Goal: Task Accomplishment & Management: Manage account settings

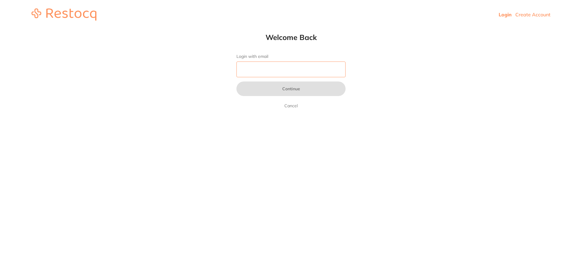
click at [296, 73] on input "Login with email" at bounding box center [290, 70] width 109 height 16
type input "[EMAIL_ADDRESS][DOMAIN_NAME]"
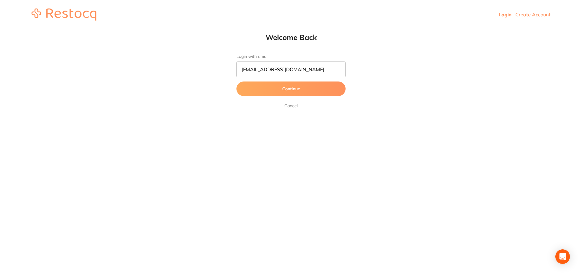
click at [305, 90] on button "Continue" at bounding box center [290, 89] width 109 height 15
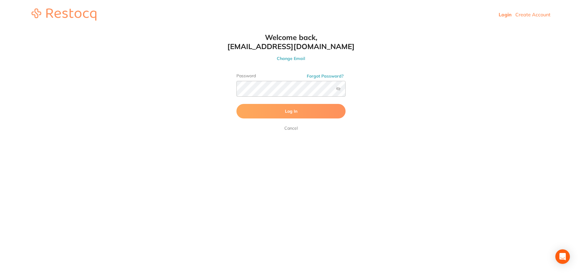
click at [285, 111] on span "Log In" at bounding box center [291, 110] width 12 height 5
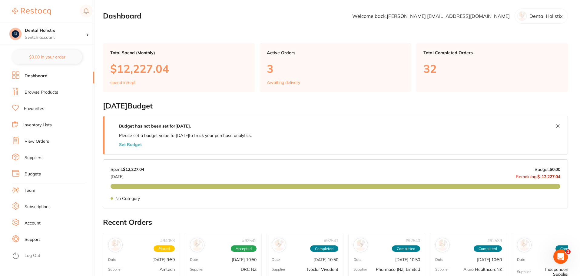
click at [163, 24] on main "Dashboard Welcome back, [PERSON_NAME] [EMAIL_ADDRESS][DOMAIN_NAME] Dental Holis…" at bounding box center [341, 242] width 477 height 485
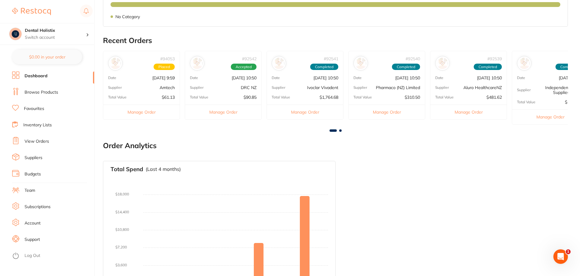
click at [42, 133] on ul "Dashboard Browse Products Favourites Inventory Lists View Orders Suppliers Budg…" at bounding box center [53, 176] width 82 height 209
click at [45, 139] on link "View Orders" at bounding box center [37, 141] width 25 height 6
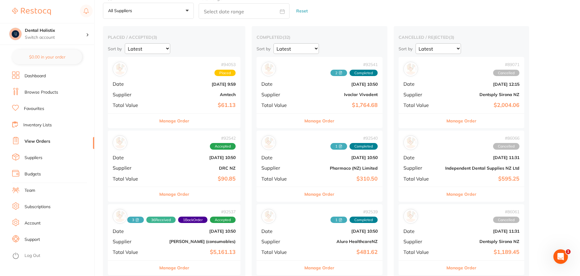
scroll to position [61, 0]
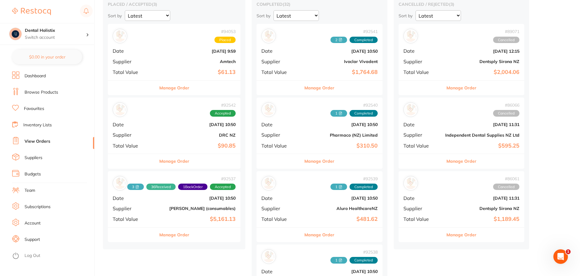
click at [190, 138] on div "# 92542 Accepted Date [DATE] 10:50 Supplier DRC NZ Total Value $90.85" at bounding box center [174, 126] width 133 height 56
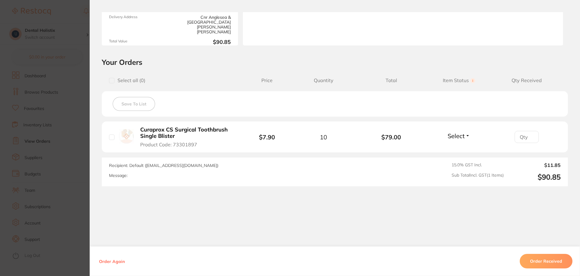
scroll to position [92, 0]
click at [543, 260] on button "Order Received" at bounding box center [546, 261] width 53 height 15
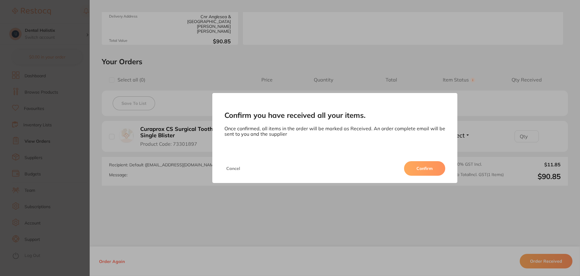
click at [430, 167] on button "Confirm" at bounding box center [424, 168] width 41 height 15
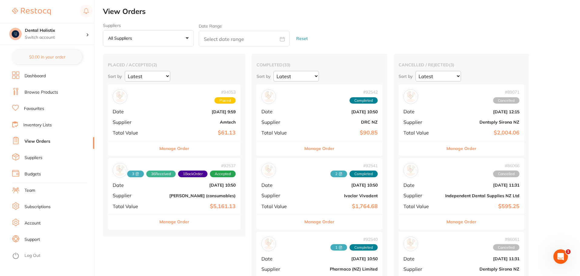
click at [38, 106] on link "Favourites" at bounding box center [34, 109] width 20 height 6
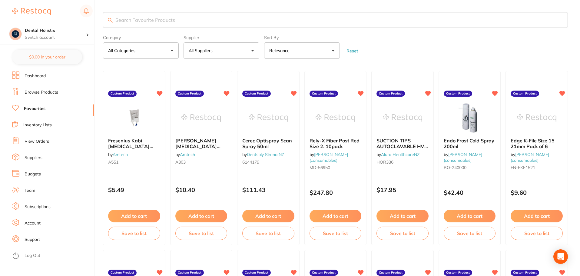
click at [256, 53] on button "All Suppliers" at bounding box center [222, 50] width 76 height 16
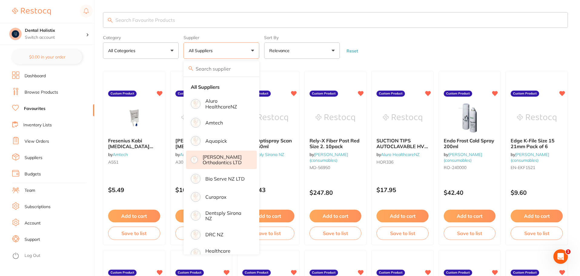
scroll to position [61, 0]
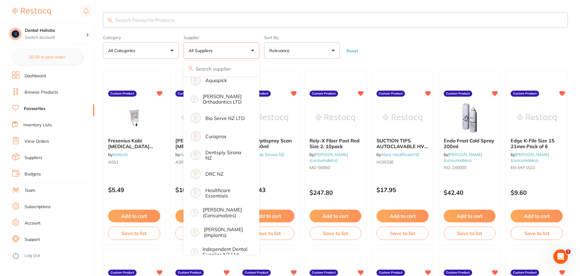
click at [254, 18] on input "search" at bounding box center [335, 20] width 465 height 16
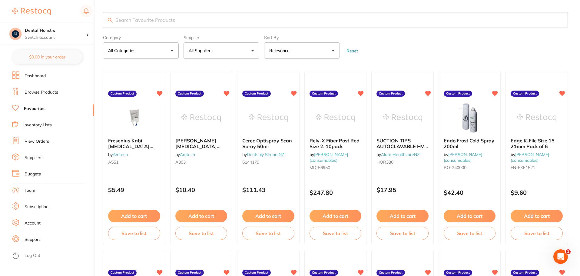
click at [247, 53] on button "All Suppliers" at bounding box center [222, 50] width 76 height 16
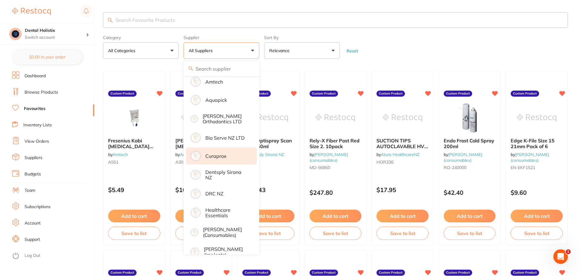
scroll to position [30, 0]
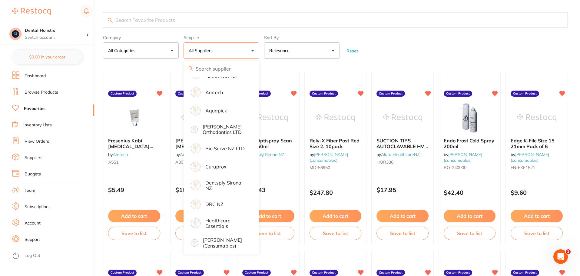
click at [454, 46] on form "Category All Categories All Categories No categories found Clear Category false…" at bounding box center [335, 46] width 465 height 26
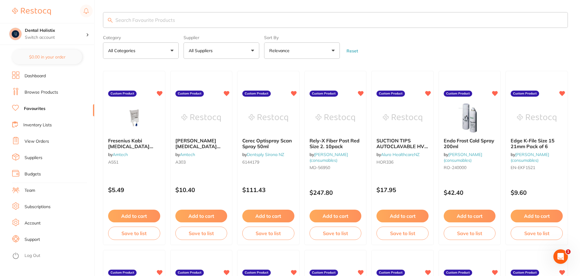
click at [168, 54] on button "All Categories" at bounding box center [141, 50] width 76 height 16
click at [234, 53] on button "All Suppliers" at bounding box center [222, 50] width 76 height 16
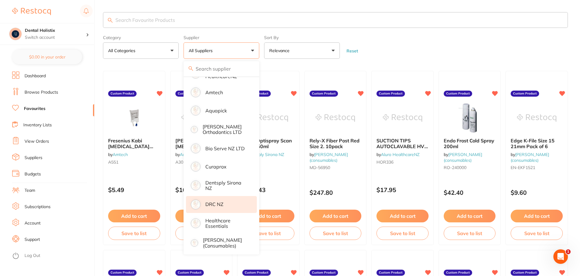
scroll to position [61, 0]
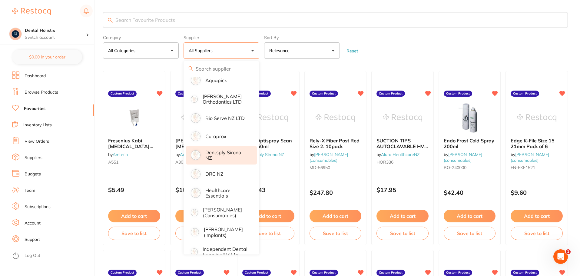
click at [225, 156] on p "Dentsply Sirona NZ" at bounding box center [226, 155] width 43 height 11
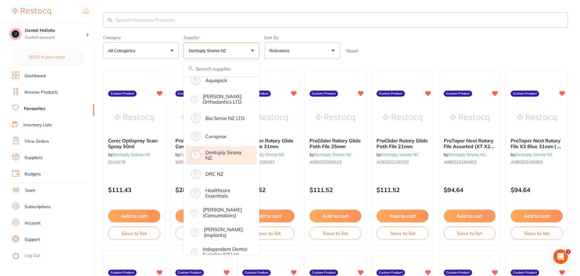
scroll to position [0, 0]
click at [422, 38] on form "Category All Categories All Categories No categories found Clear Category false…" at bounding box center [335, 46] width 465 height 26
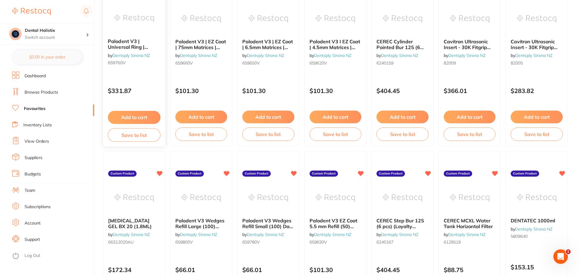
scroll to position [717, 0]
